Goal: Task Accomplishment & Management: Complete application form

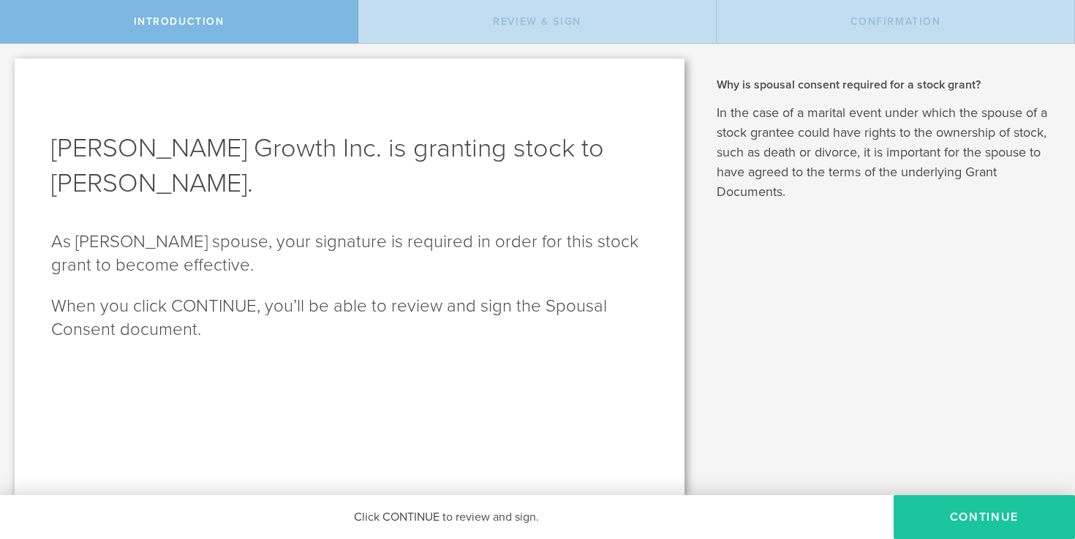
click at [925, 509] on button "CONTINUE" at bounding box center [984, 517] width 181 height 44
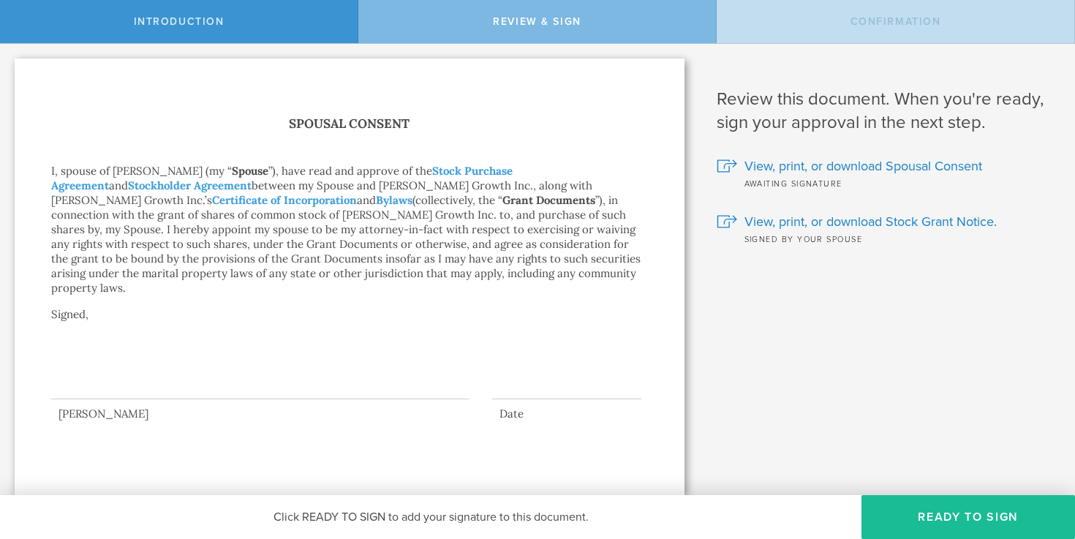
click at [163, 360] on div at bounding box center [260, 370] width 418 height 58
click at [922, 513] on button "Ready to Sign" at bounding box center [968, 517] width 214 height 44
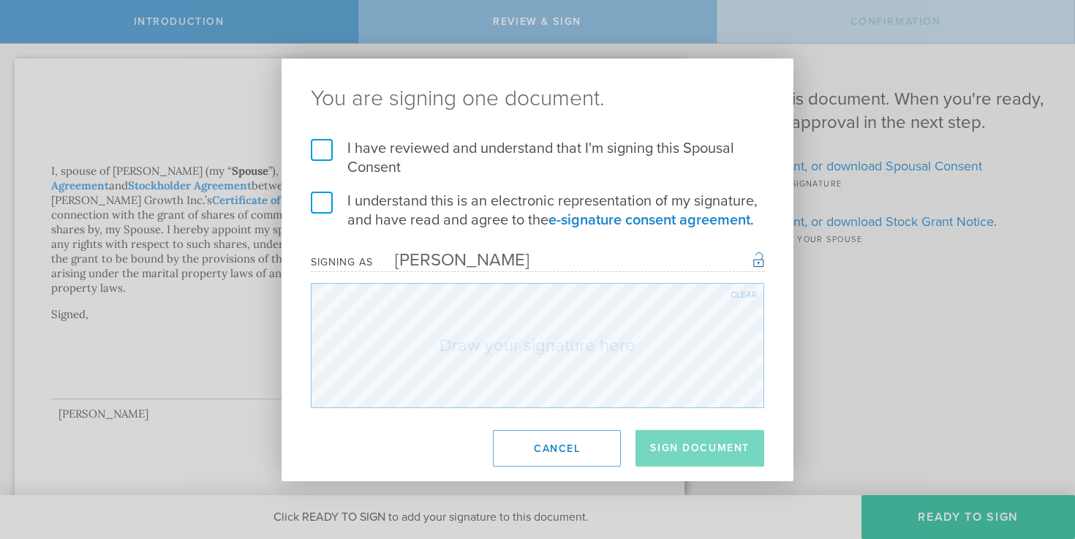
click at [323, 148] on label "I have reviewed and understand that I'm signing this Spousal Consent" at bounding box center [537, 158] width 453 height 38
click at [0, 0] on input "I have reviewed and understand that I'm signing this Spousal Consent" at bounding box center [0, 0] width 0 height 0
click at [320, 205] on label "I understand this is an electronic representation of my signature, and have rea…" at bounding box center [537, 211] width 453 height 38
click at [0, 0] on input "I understand this is an electronic representation of my signature, and have rea…" at bounding box center [0, 0] width 0 height 0
click at [722, 445] on button "Sign Document" at bounding box center [699, 448] width 129 height 37
